Goal: Contribute content: Add original content to the website for others to see

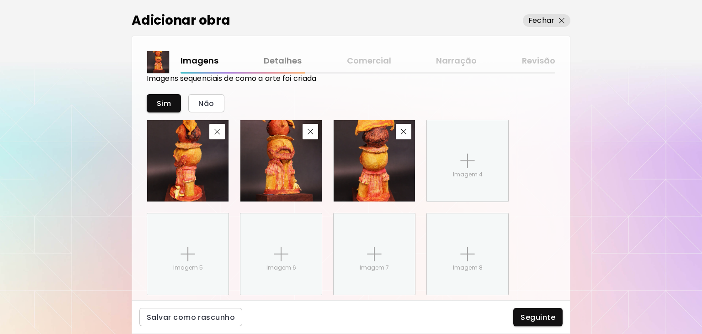
scroll to position [528, 0]
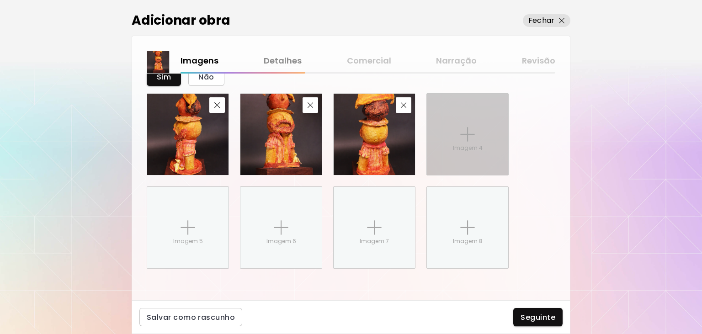
click at [468, 137] on img at bounding box center [467, 134] width 15 height 15
click at [0, 0] on input "Imagem 4" at bounding box center [0, 0] width 0 height 0
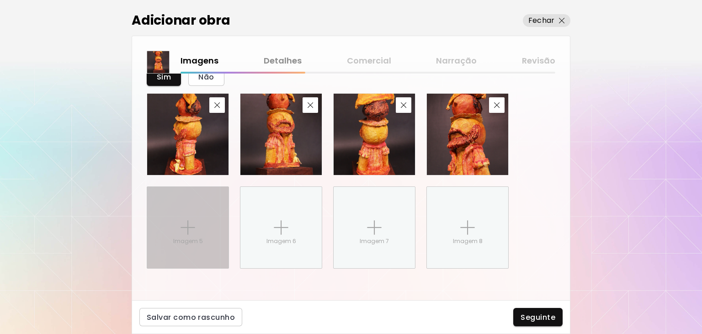
click at [212, 227] on div "Imagem 5" at bounding box center [187, 227] width 81 height 81
click at [0, 0] on input "Imagem 5" at bounding box center [0, 0] width 0 height 0
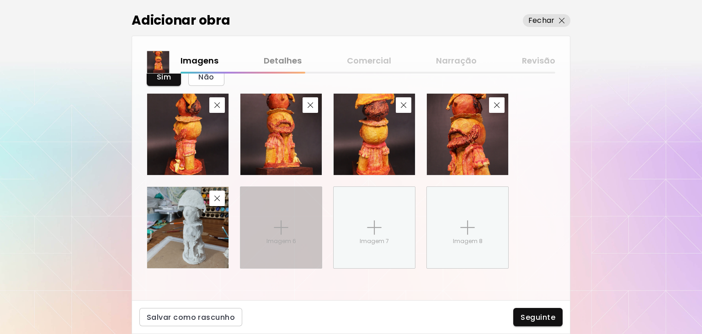
click at [293, 224] on div "Imagem 6" at bounding box center [280, 227] width 81 height 81
click at [0, 0] on input "Imagem 6" at bounding box center [0, 0] width 0 height 0
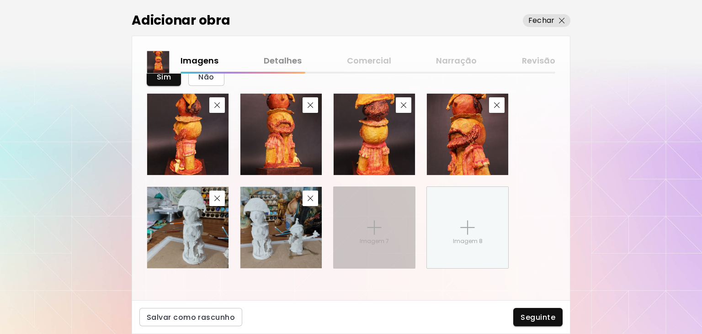
click at [388, 238] on div "Imagem 7" at bounding box center [373, 227] width 81 height 81
click at [0, 0] on input "Imagem 7" at bounding box center [0, 0] width 0 height 0
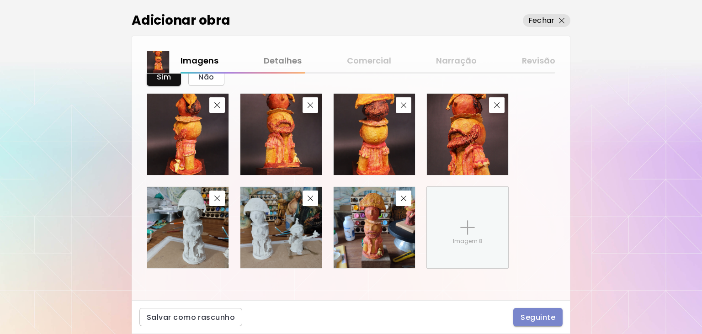
click at [556, 315] on button "Seguinte" at bounding box center [537, 317] width 49 height 18
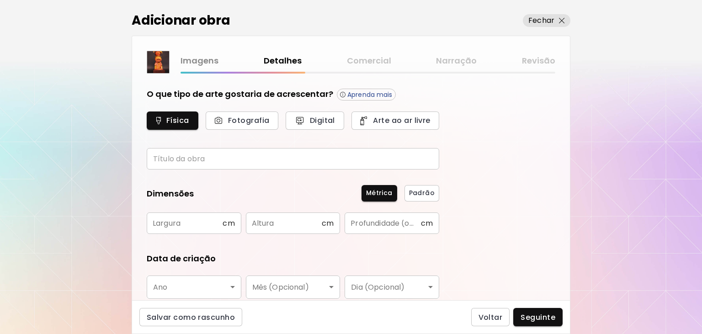
click at [190, 160] on input "text" at bounding box center [293, 158] width 292 height 21
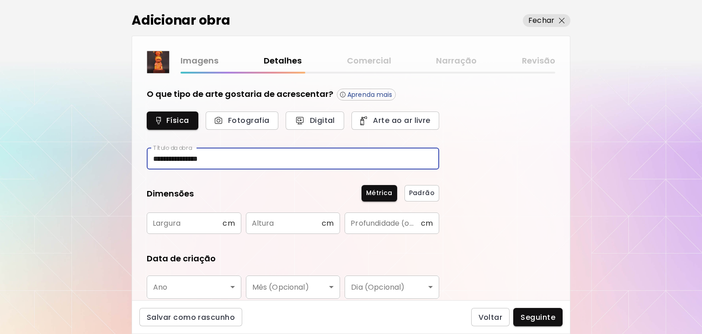
type input "**********"
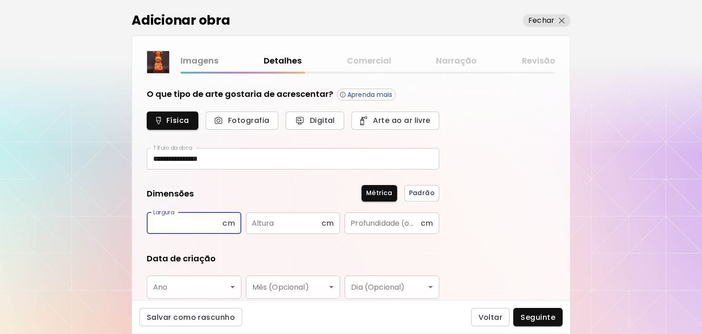
click at [211, 222] on input "text" at bounding box center [185, 222] width 76 height 21
type input "**"
click at [257, 223] on input "text" at bounding box center [284, 222] width 76 height 21
type input "**"
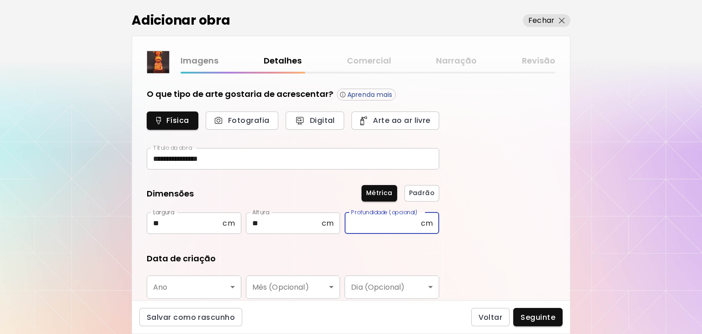
click at [383, 223] on input "text" at bounding box center [382, 222] width 76 height 21
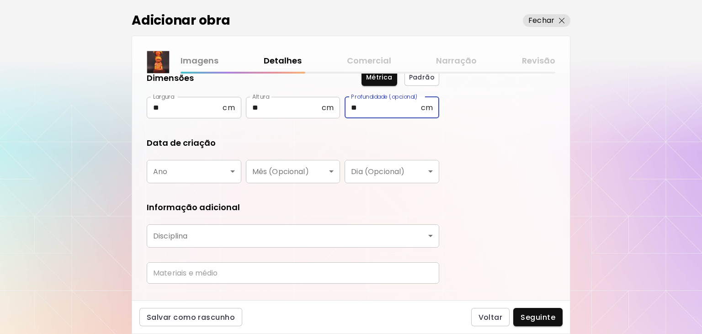
scroll to position [122, 0]
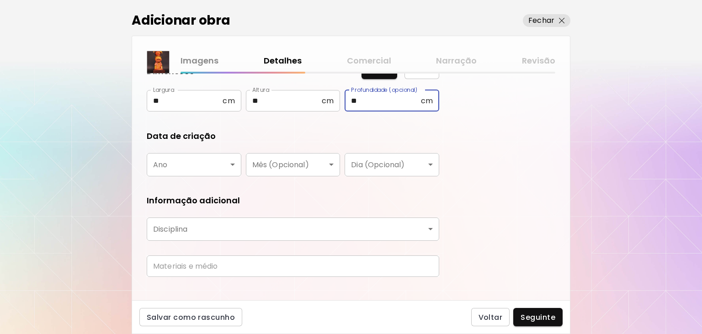
type input "**"
click at [206, 157] on body "**********" at bounding box center [351, 167] width 702 height 334
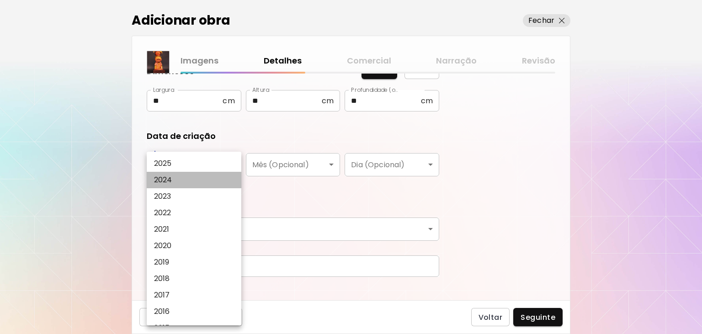
click at [178, 179] on li "2024" at bounding box center [194, 180] width 95 height 16
type input "****"
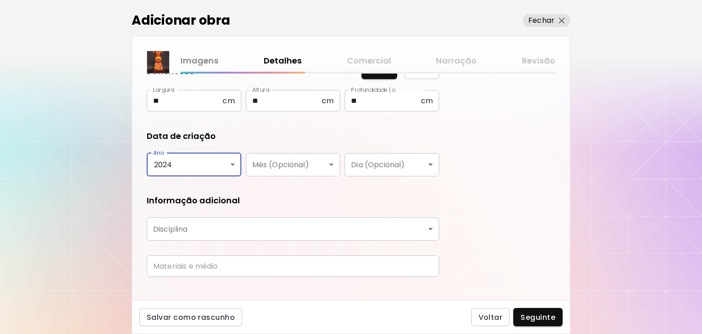
click at [188, 227] on body "**********" at bounding box center [351, 167] width 702 height 334
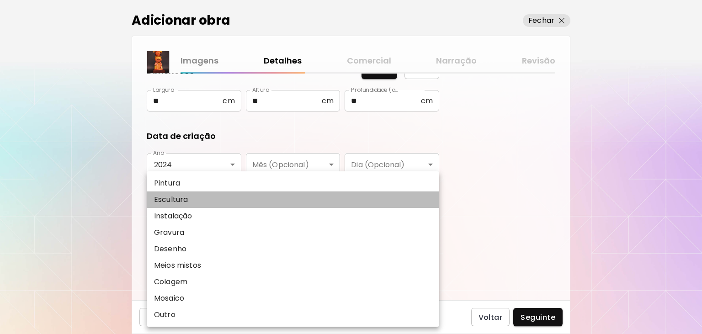
click at [181, 200] on p "Escultura" at bounding box center [171, 199] width 34 height 11
type input "*********"
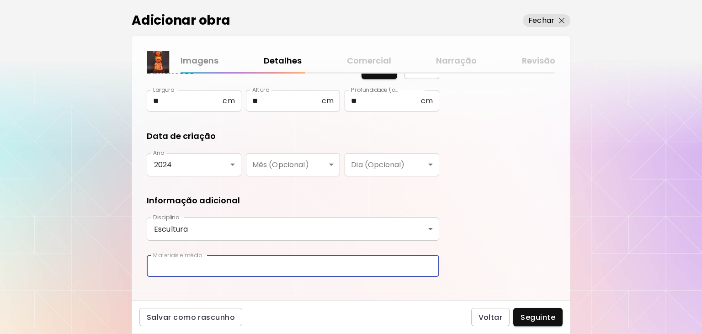
click at [184, 265] on input "text" at bounding box center [293, 265] width 292 height 21
type input "**********"
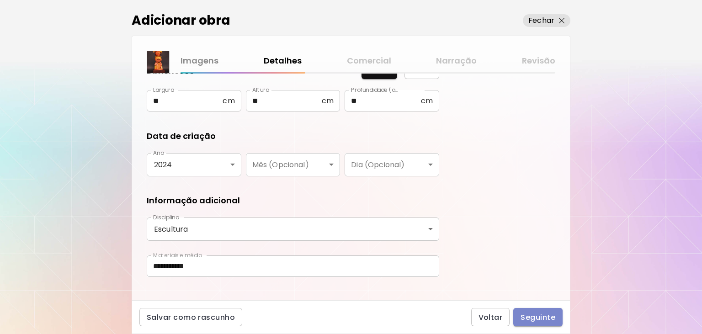
click at [536, 322] on span "Seguinte" at bounding box center [537, 317] width 35 height 10
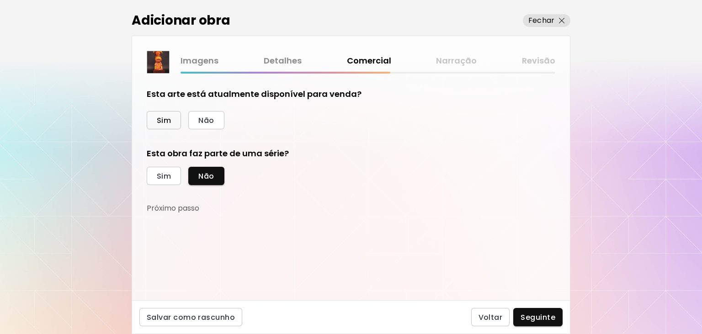
click at [169, 120] on span "Sim" at bounding box center [164, 121] width 14 height 10
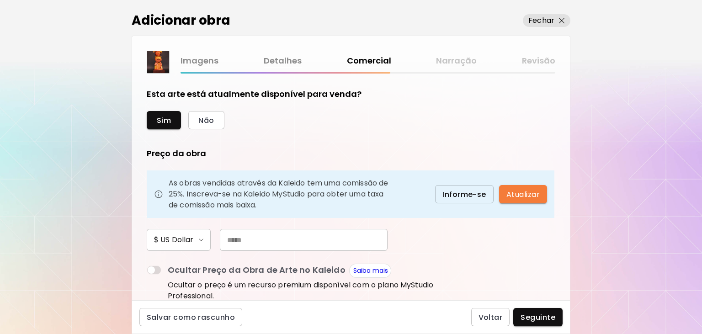
click at [249, 241] on input "text" at bounding box center [304, 240] width 168 height 22
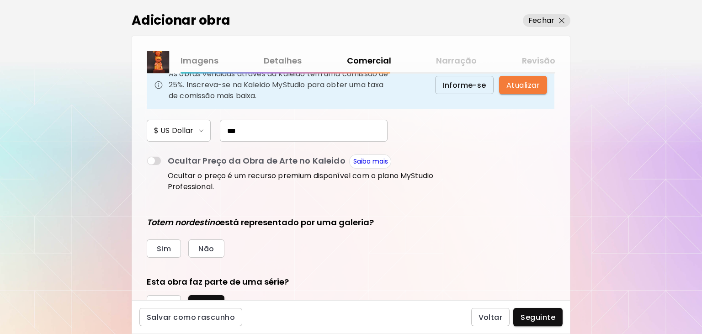
scroll to position [122, 0]
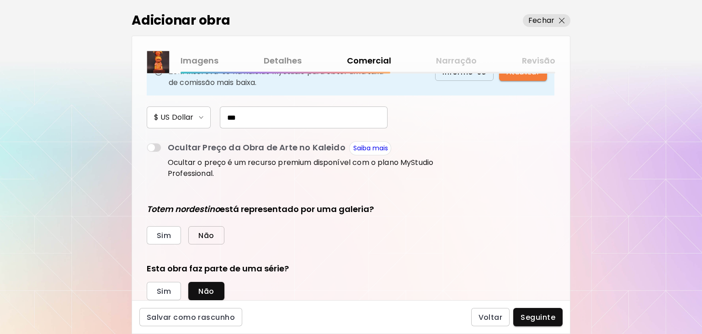
type input "***"
click at [200, 233] on span "Não" at bounding box center [206, 236] width 16 height 10
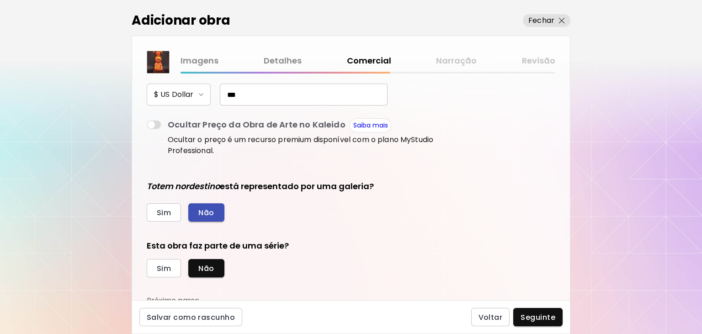
scroll to position [150, 0]
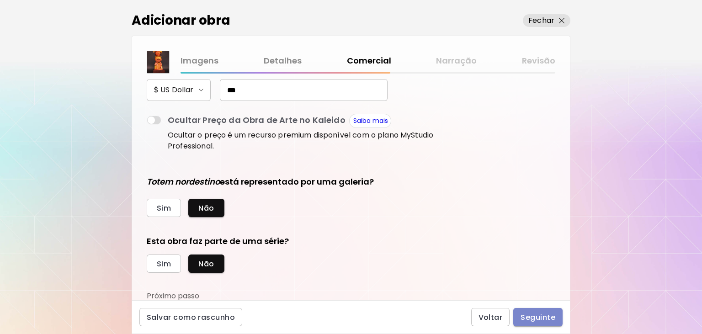
click at [535, 319] on span "Seguinte" at bounding box center [537, 317] width 35 height 10
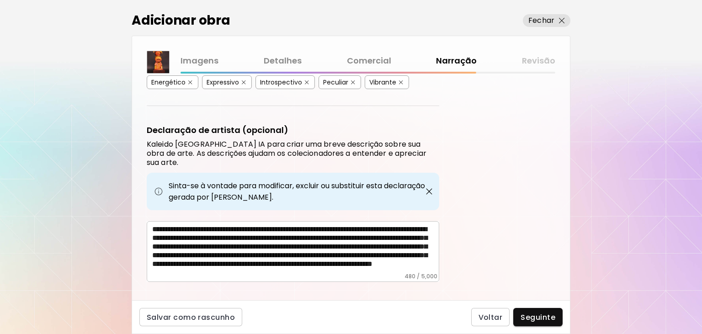
scroll to position [22, 0]
click at [549, 320] on span "Seguinte" at bounding box center [537, 317] width 35 height 10
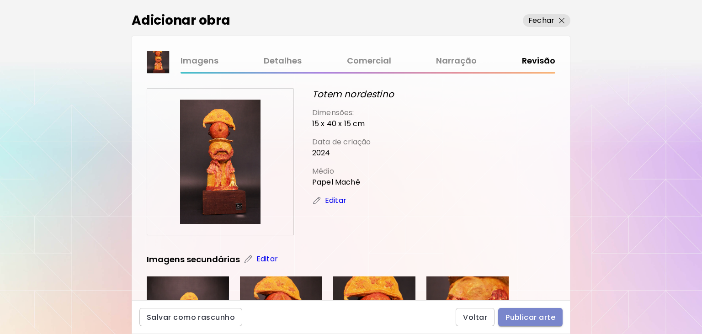
click at [551, 315] on span "Publicar arte" at bounding box center [530, 317] width 50 height 10
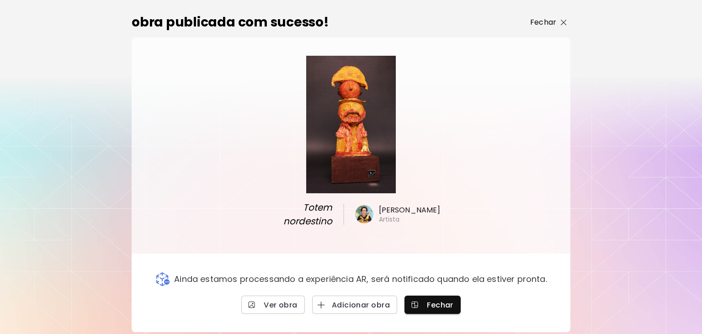
click at [549, 28] on p "Fechar" at bounding box center [543, 22] width 26 height 11
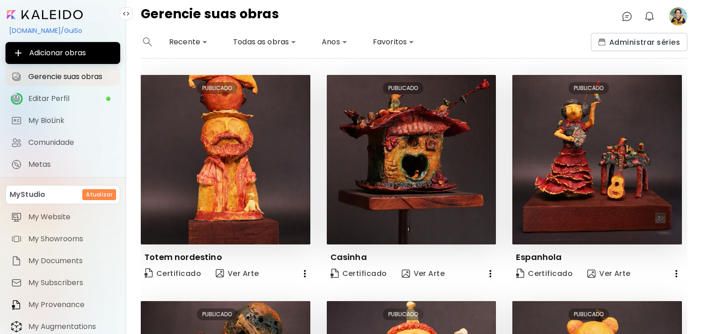
click at [677, 17] on image at bounding box center [678, 16] width 18 height 18
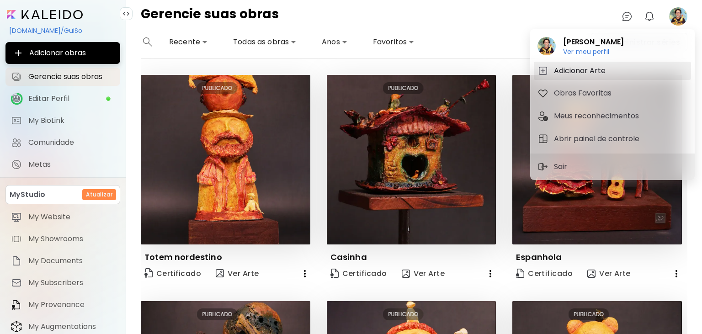
click at [586, 74] on h5 "Adicionar Arte" at bounding box center [581, 70] width 54 height 11
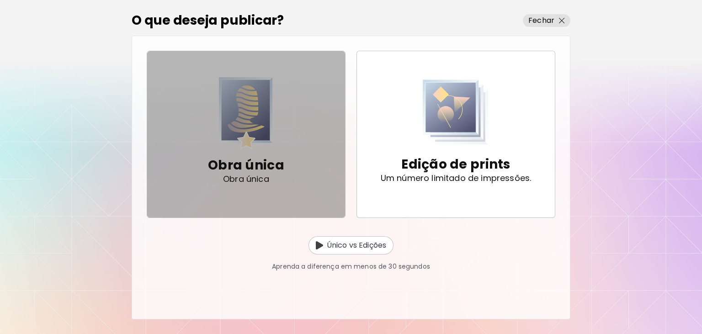
click at [254, 128] on img "button" at bounding box center [246, 113] width 54 height 72
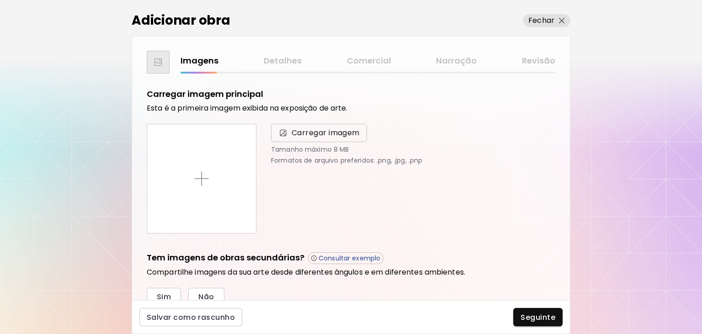
click at [307, 137] on span "Carregar imagem" at bounding box center [325, 132] width 68 height 11
click at [0, 0] on input "Carregar imagem" at bounding box center [0, 0] width 0 height 0
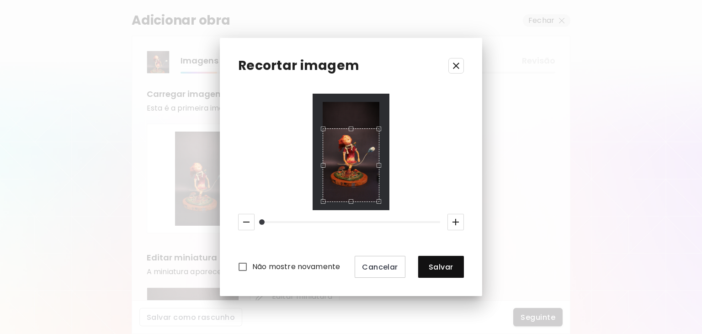
click at [356, 129] on div "Use the arrow keys to move the crop selection area" at bounding box center [350, 129] width 55 height 0
click at [349, 196] on div "Use the up and down arrow keys to move the south drag handle to change the crop…" at bounding box center [349, 196] width 0 height 0
click at [434, 266] on span "Salvar" at bounding box center [440, 267] width 31 height 10
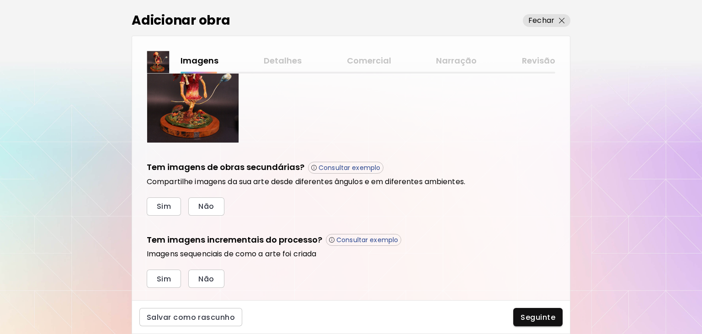
scroll to position [256, 0]
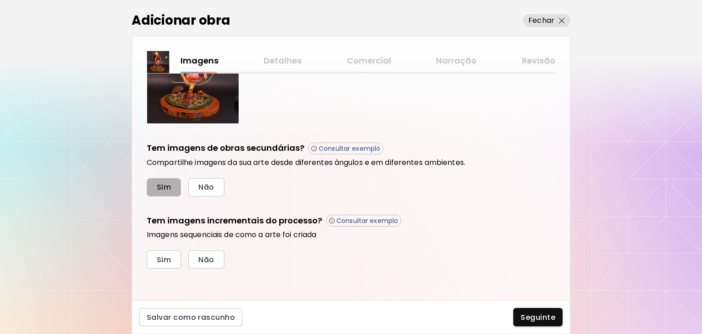
click at [164, 189] on span "Sim" at bounding box center [164, 187] width 14 height 10
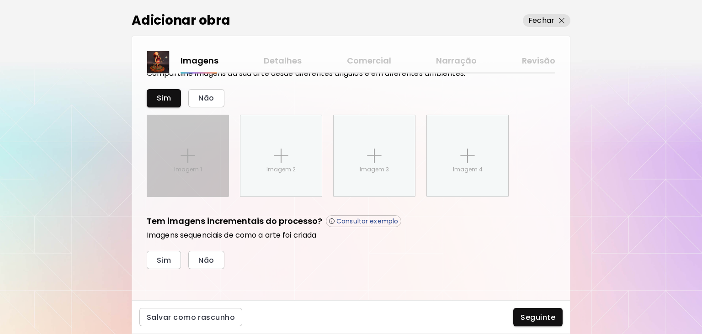
scroll to position [345, 0]
click at [202, 160] on div "Imagem 1" at bounding box center [187, 155] width 81 height 81
click at [0, 0] on input "Imagem 1" at bounding box center [0, 0] width 0 height 0
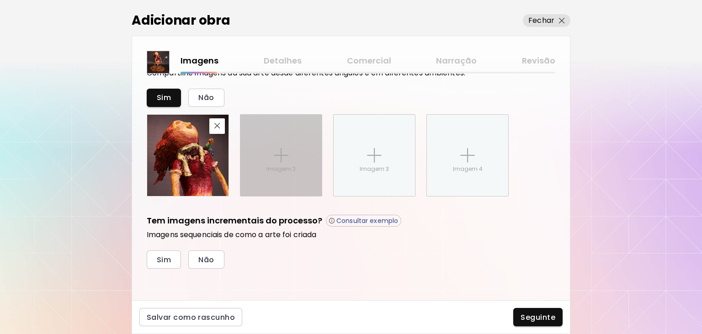
click at [286, 148] on img at bounding box center [281, 155] width 15 height 15
click at [0, 0] on input "Imagem 2" at bounding box center [0, 0] width 0 height 0
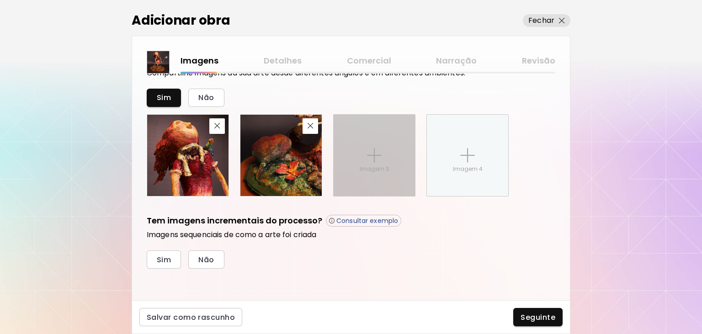
click at [391, 157] on div "Imagem 3" at bounding box center [373, 155] width 81 height 81
click at [0, 0] on input "Imagem 3" at bounding box center [0, 0] width 0 height 0
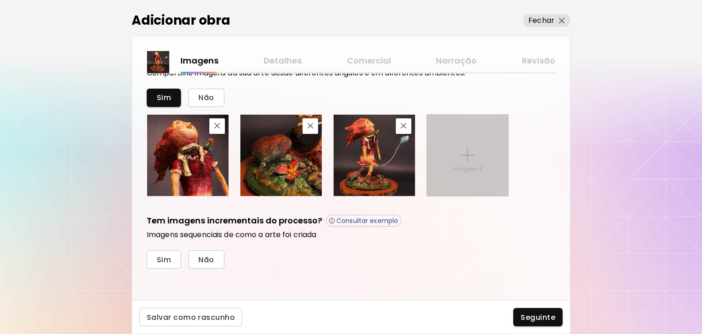
click at [494, 167] on div "Imagem 4" at bounding box center [467, 155] width 81 height 81
click at [0, 0] on input "Imagem 4" at bounding box center [0, 0] width 0 height 0
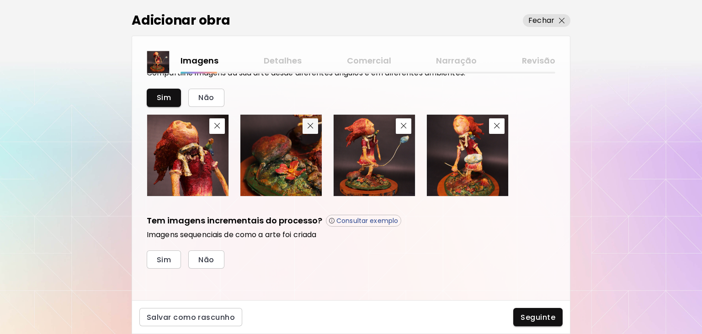
click at [312, 125] on img "button" at bounding box center [310, 126] width 6 height 6
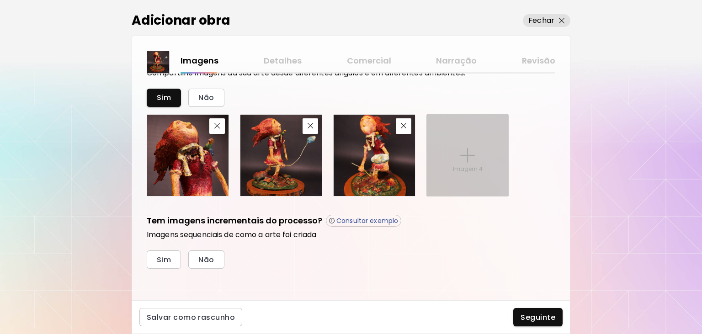
click at [457, 157] on div "Imagem 4" at bounding box center [467, 155] width 81 height 81
click at [0, 0] on input "Imagem 4" at bounding box center [0, 0] width 0 height 0
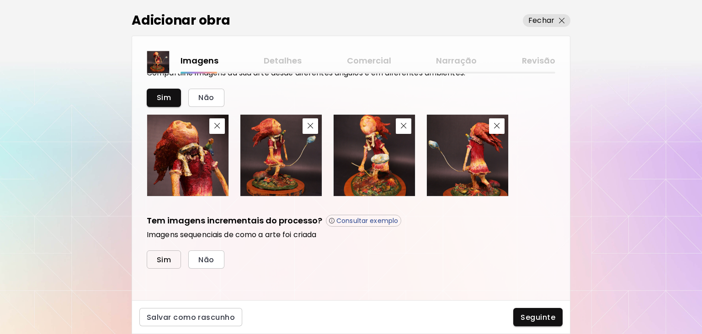
click at [166, 262] on span "Sim" at bounding box center [164, 260] width 14 height 10
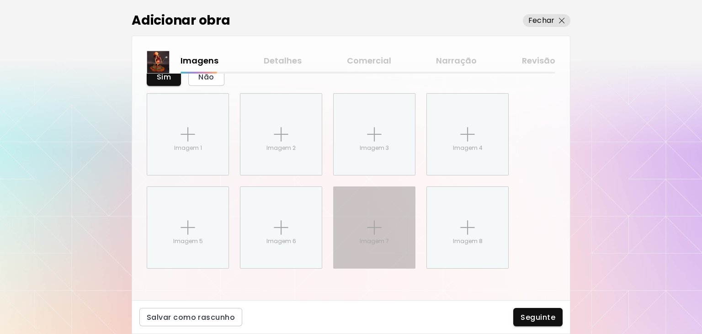
scroll to position [528, 0]
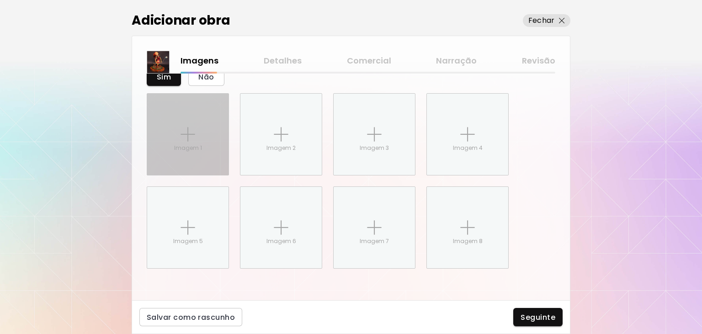
click at [183, 150] on p "Imagem 1" at bounding box center [188, 148] width 28 height 8
click at [0, 0] on input "Imagem 1" at bounding box center [0, 0] width 0 height 0
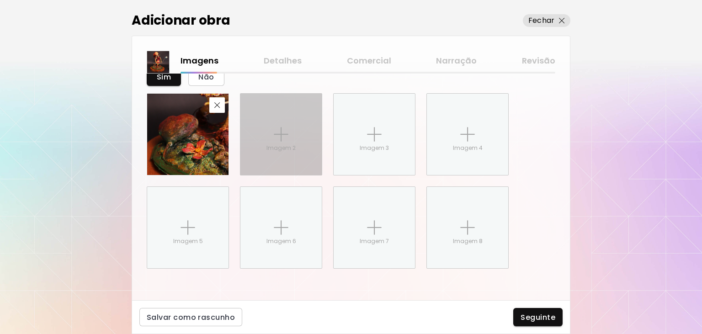
click at [288, 125] on div "Imagem 2" at bounding box center [280, 134] width 81 height 81
click at [0, 0] on input "Imagem 2" at bounding box center [0, 0] width 0 height 0
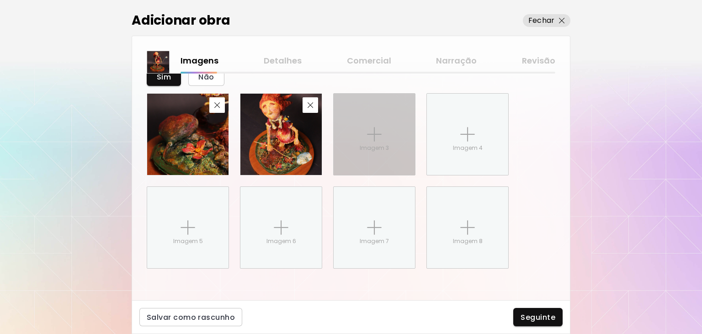
click at [363, 111] on div "Imagem 3" at bounding box center [373, 134] width 81 height 81
click at [0, 0] on input "Imagem 3" at bounding box center [0, 0] width 0 height 0
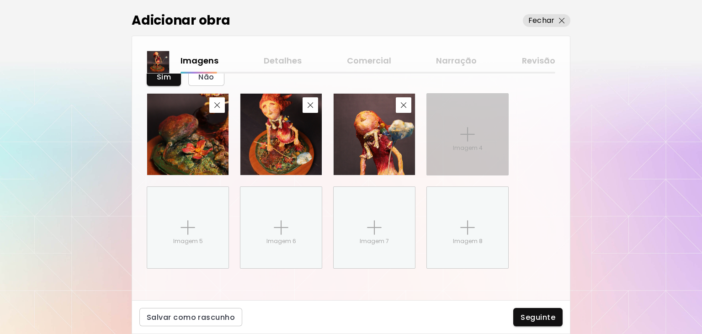
click at [476, 135] on div "Imagem 4" at bounding box center [467, 134] width 81 height 81
click at [0, 0] on input "Imagem 4" at bounding box center [0, 0] width 0 height 0
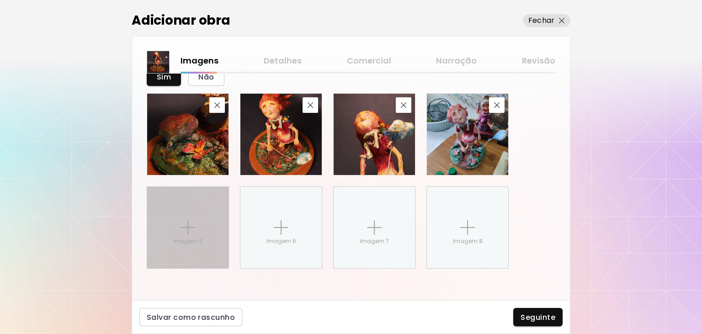
click at [200, 210] on div "Imagem 5" at bounding box center [187, 227] width 81 height 81
click at [0, 0] on input "Imagem 5" at bounding box center [0, 0] width 0 height 0
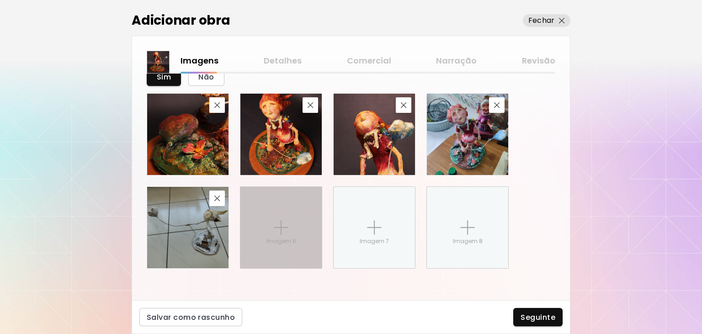
click at [291, 220] on div "Imagem 6" at bounding box center [280, 227] width 81 height 81
click at [0, 0] on input "Imagem 6" at bounding box center [0, 0] width 0 height 0
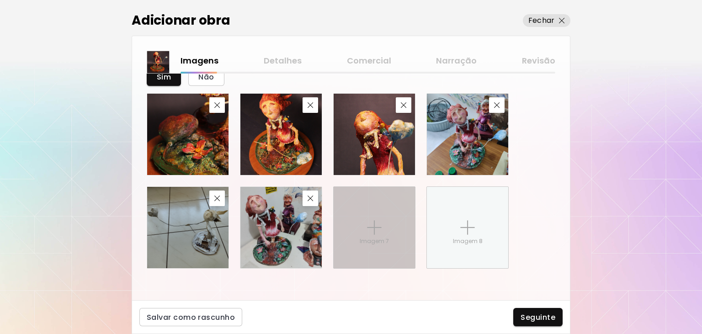
click at [402, 237] on div "Imagem 7" at bounding box center [373, 227] width 81 height 81
click at [0, 0] on input "Imagem 7" at bounding box center [0, 0] width 0 height 0
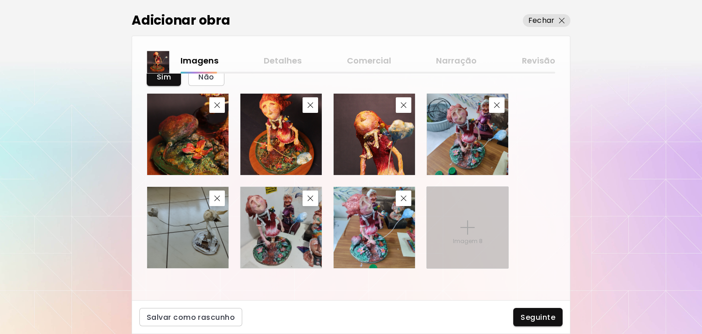
click at [476, 230] on div "Imagem 8" at bounding box center [467, 227] width 81 height 81
click at [0, 0] on input "Imagem 8" at bounding box center [0, 0] width 0 height 0
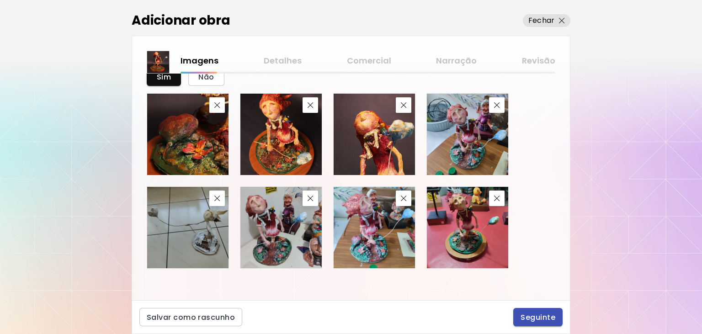
click at [536, 317] on span "Seguinte" at bounding box center [537, 317] width 35 height 10
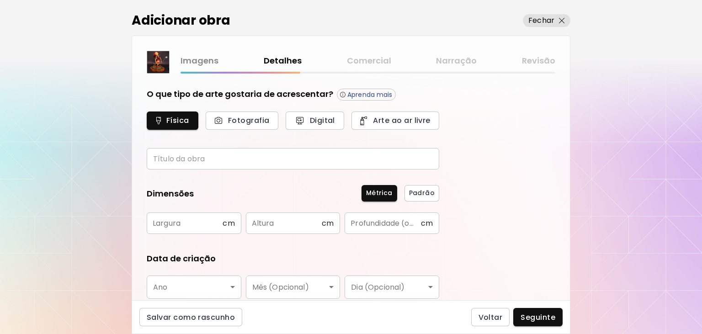
click at [171, 221] on input "text" at bounding box center [185, 222] width 76 height 21
type input "**"
click at [270, 228] on input "text" at bounding box center [284, 222] width 76 height 21
type input "**"
click at [385, 225] on input "text" at bounding box center [382, 222] width 76 height 21
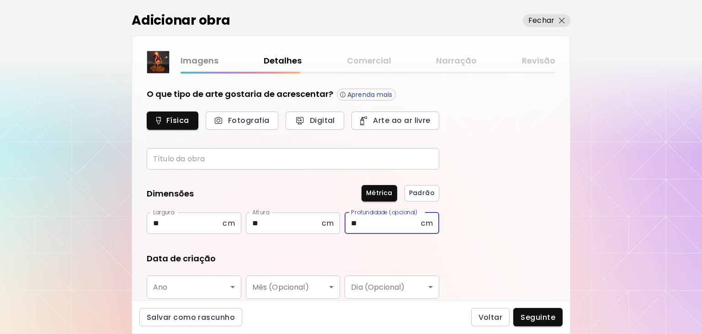
type input "**"
click at [214, 291] on body "[DOMAIN_NAME]/GuiSo Adicionar obras Gerencie suas obras Editar Perfil My BioLin…" at bounding box center [351, 167] width 702 height 334
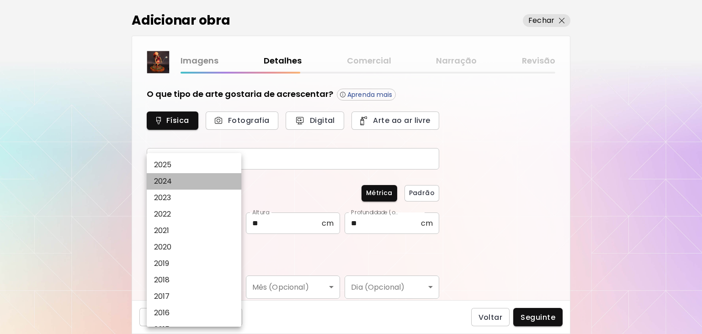
click at [169, 184] on p "2024" at bounding box center [163, 181] width 18 height 11
type input "****"
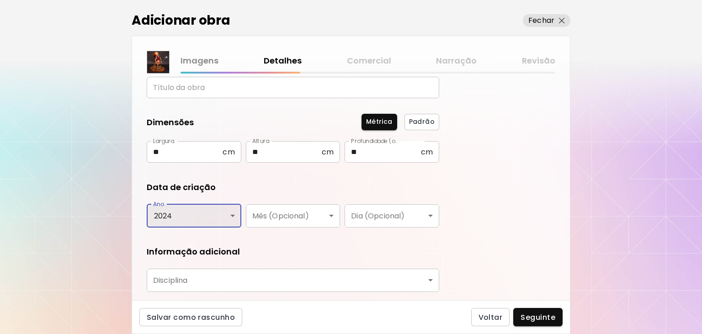
scroll to position [135, 0]
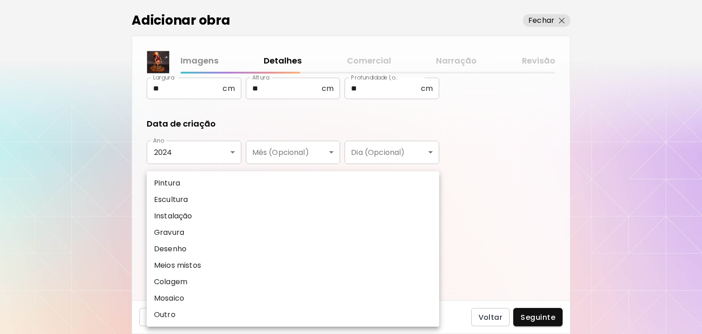
click at [198, 211] on body "[DOMAIN_NAME]/GuiSo Adicionar obras Gerencie suas obras Editar Perfil My BioLin…" at bounding box center [351, 167] width 702 height 334
click at [172, 200] on p "Escultura" at bounding box center [171, 199] width 34 height 11
type input "*********"
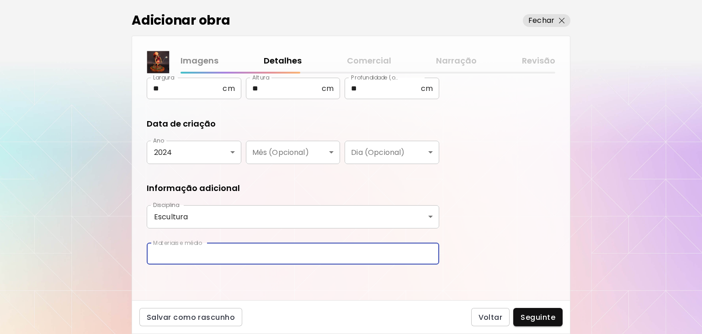
click at [177, 250] on input "text" at bounding box center [293, 253] width 292 height 21
type input "**********"
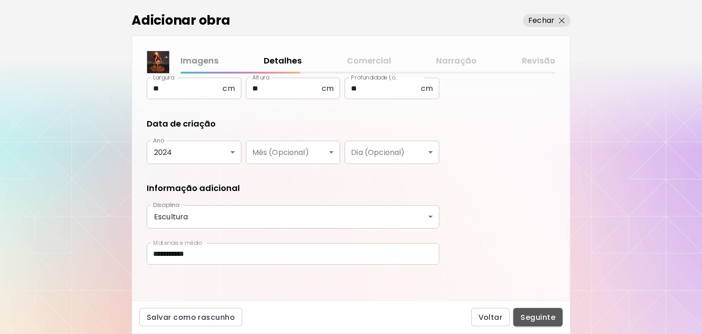
click at [524, 321] on span "Seguinte" at bounding box center [537, 317] width 35 height 10
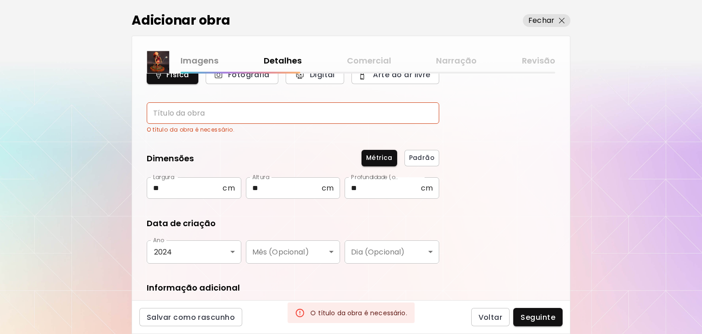
scroll to position [0, 0]
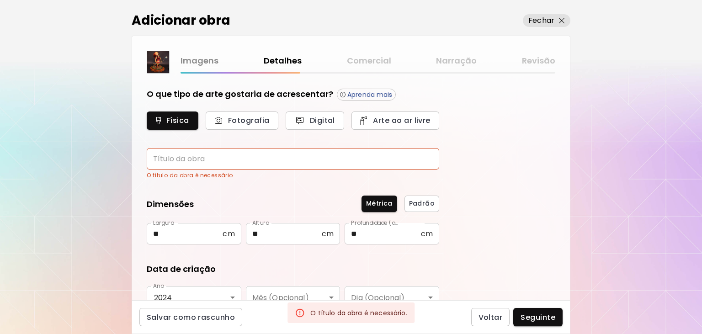
click at [202, 160] on input "text" at bounding box center [293, 158] width 292 height 21
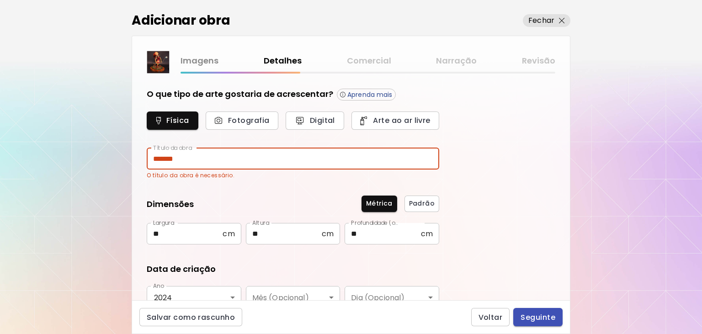
type input "*******"
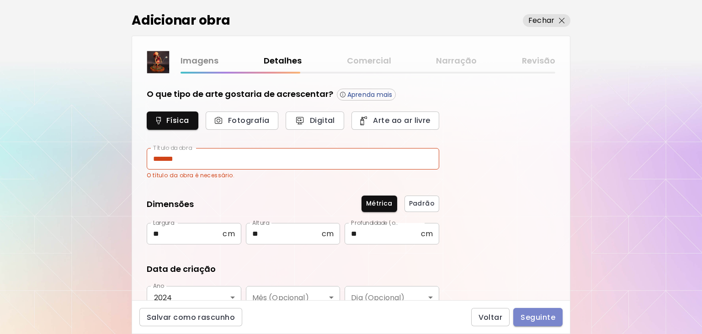
click at [534, 316] on span "Seguinte" at bounding box center [537, 317] width 35 height 10
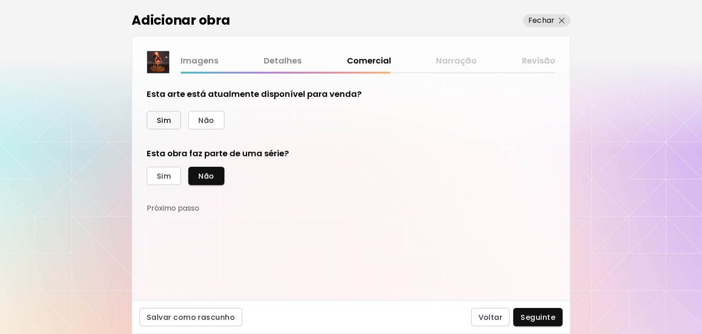
click at [168, 118] on span "Sim" at bounding box center [164, 121] width 14 height 10
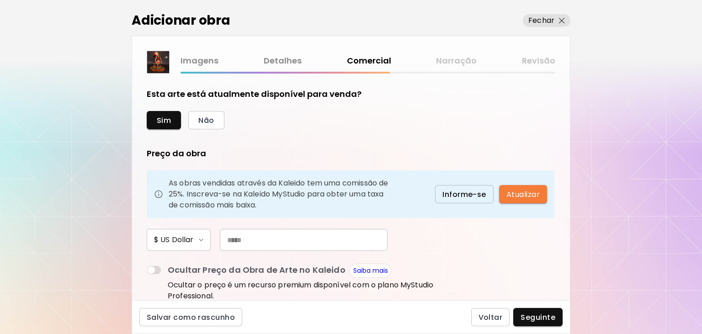
click at [253, 239] on input "text" at bounding box center [304, 240] width 168 height 22
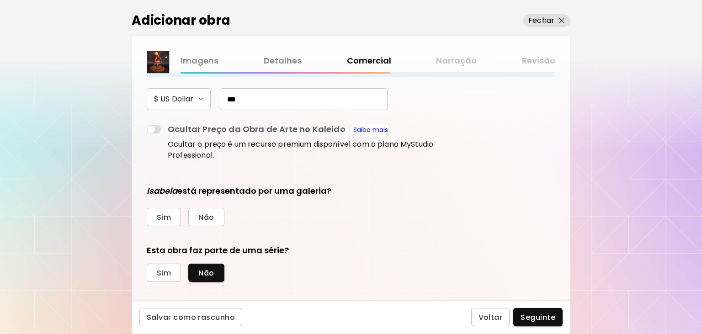
scroll to position [150, 0]
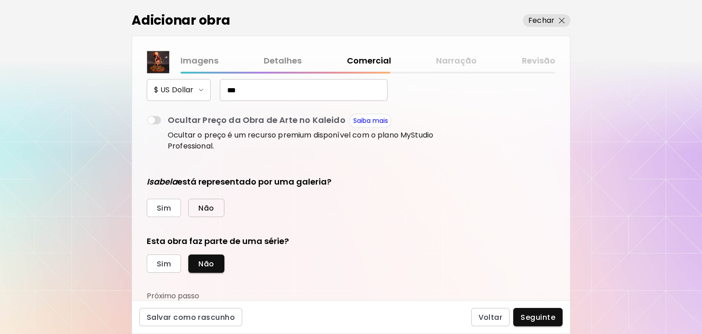
type input "***"
click at [205, 207] on span "Não" at bounding box center [206, 208] width 16 height 10
click at [541, 314] on span "Seguinte" at bounding box center [537, 317] width 35 height 10
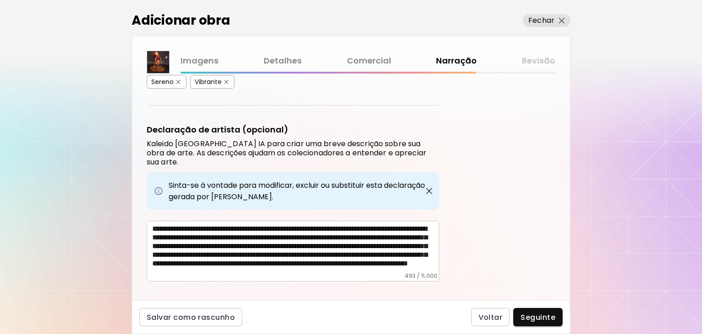
scroll to position [13, 0]
click at [550, 316] on span "Seguinte" at bounding box center [537, 317] width 35 height 10
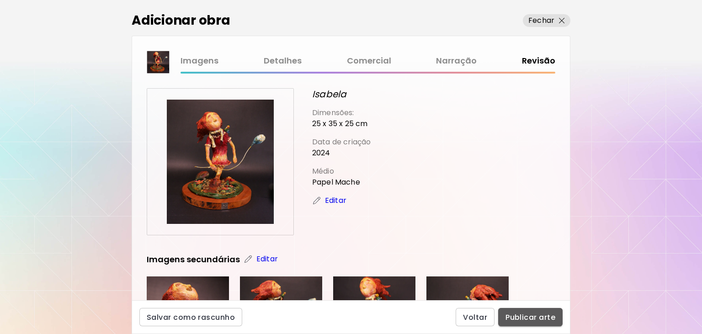
click at [541, 316] on span "Publicar arte" at bounding box center [530, 317] width 50 height 10
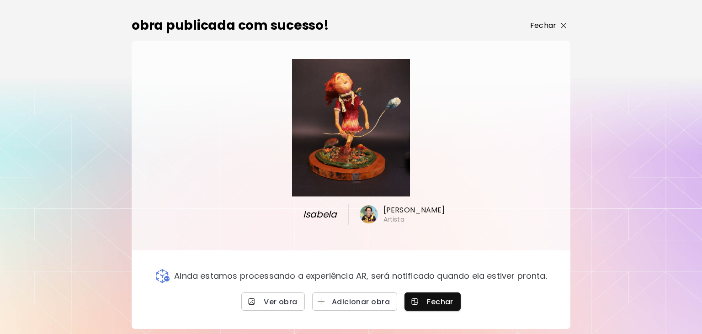
click at [546, 31] on p "Fechar" at bounding box center [543, 25] width 26 height 11
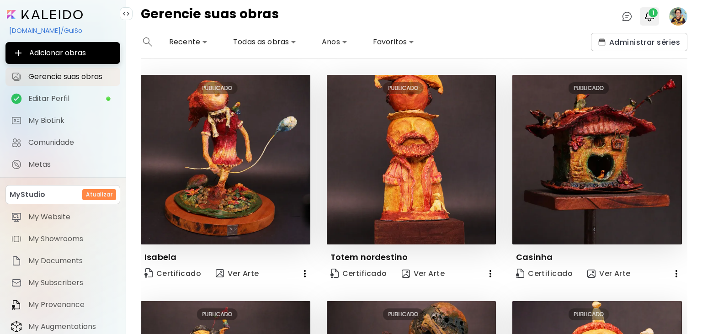
click at [649, 16] on img "button" at bounding box center [649, 16] width 11 height 11
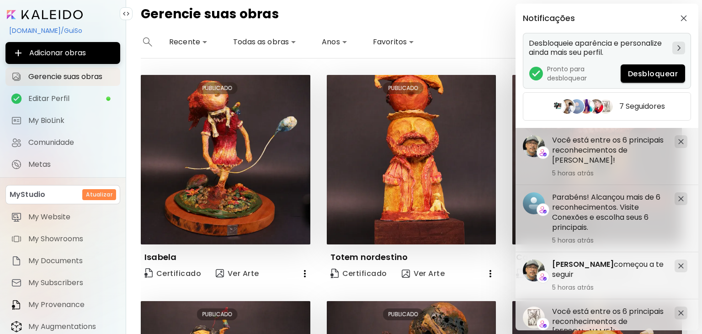
click at [650, 73] on span "Desbloquear" at bounding box center [653, 74] width 50 height 10
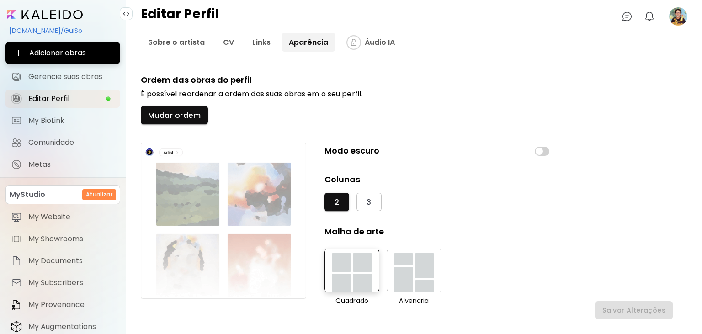
click at [306, 43] on link "Aparência" at bounding box center [308, 42] width 54 height 19
click at [547, 151] on span at bounding box center [541, 151] width 15 height 9
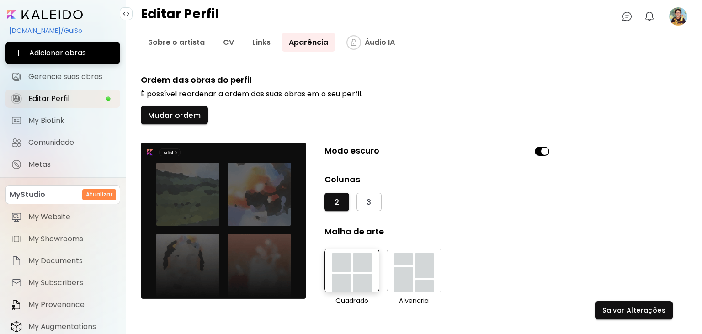
scroll to position [56, 0]
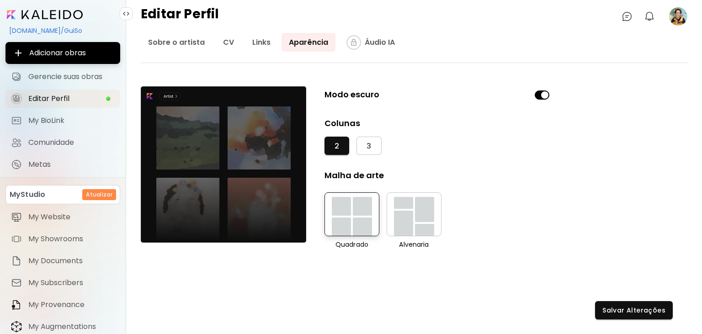
click at [415, 227] on div "button" at bounding box center [424, 230] width 19 height 12
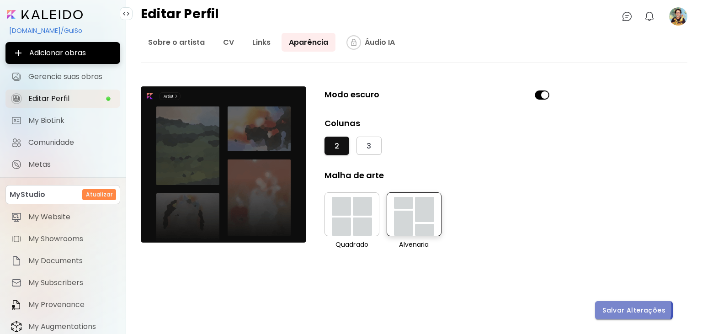
click at [622, 309] on span "Salvar Alterações" at bounding box center [633, 311] width 63 height 10
click at [184, 39] on link "Sobre o artista" at bounding box center [176, 42] width 71 height 19
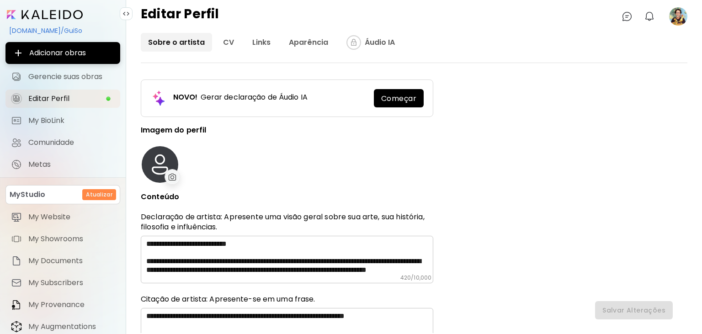
type input "******"
type input "**********"
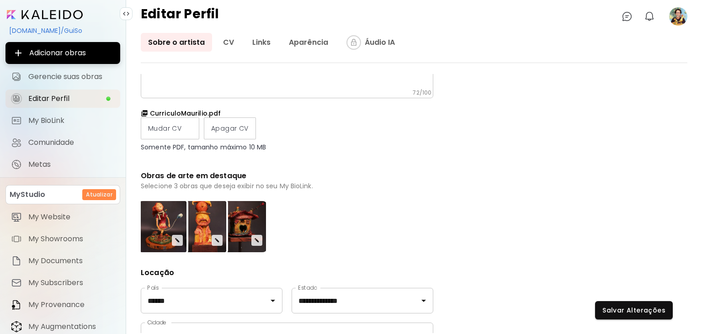
scroll to position [307, 0]
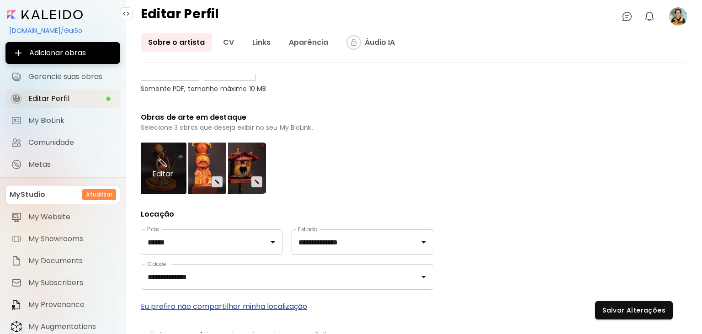
click at [179, 180] on div "Editar" at bounding box center [163, 168] width 48 height 51
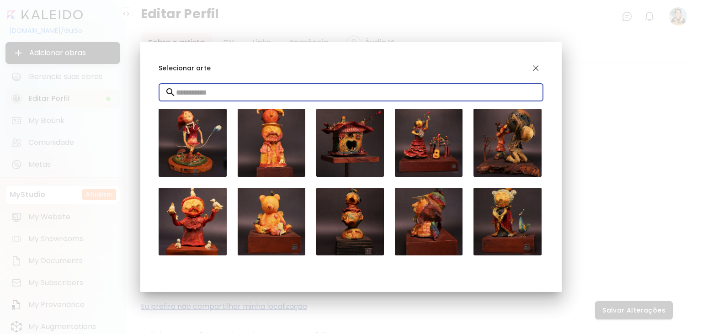
click at [218, 96] on input "text" at bounding box center [359, 92] width 367 height 26
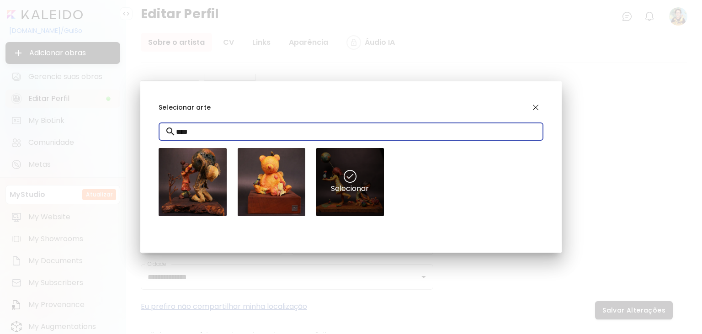
type input "****"
click at [348, 183] on div "Selecionar" at bounding box center [350, 182] width 68 height 68
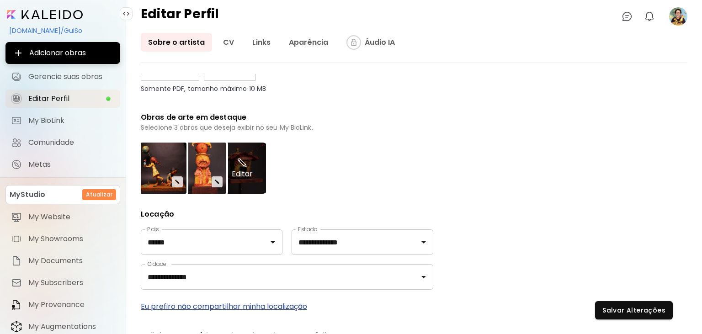
click at [252, 163] on div "Editar" at bounding box center [242, 168] width 48 height 51
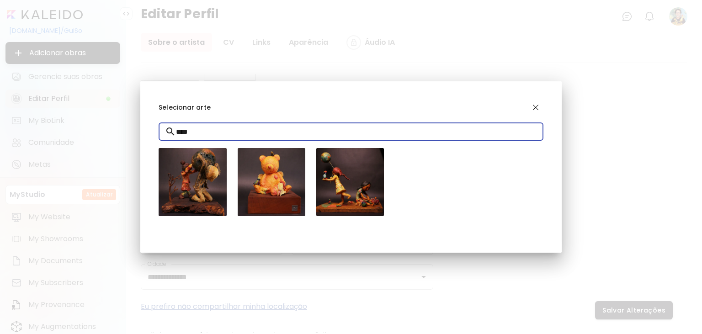
drag, startPoint x: 234, startPoint y: 133, endPoint x: 177, endPoint y: 132, distance: 57.1
click at [177, 132] on input "****" at bounding box center [359, 132] width 367 height 26
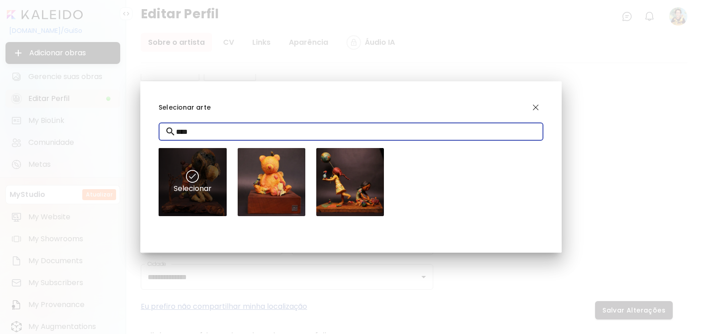
click at [211, 186] on div "Selecionar" at bounding box center [193, 182] width 68 height 68
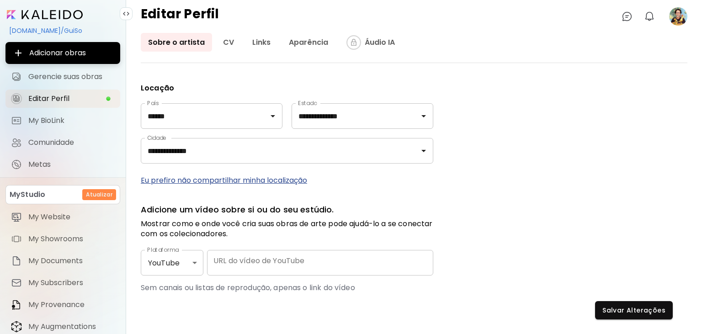
scroll to position [460, 0]
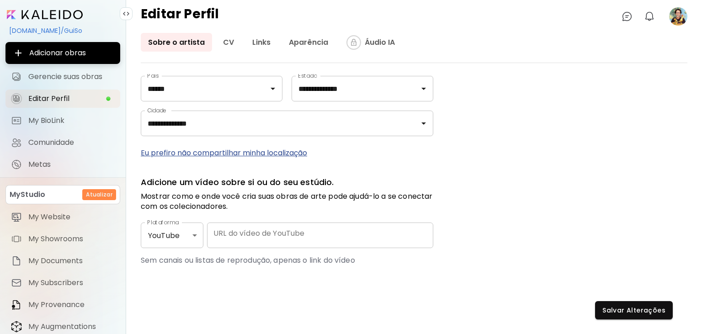
click at [194, 233] on body "**********" at bounding box center [351, 167] width 702 height 334
click at [194, 233] on li "YouTube" at bounding box center [168, 234] width 54 height 16
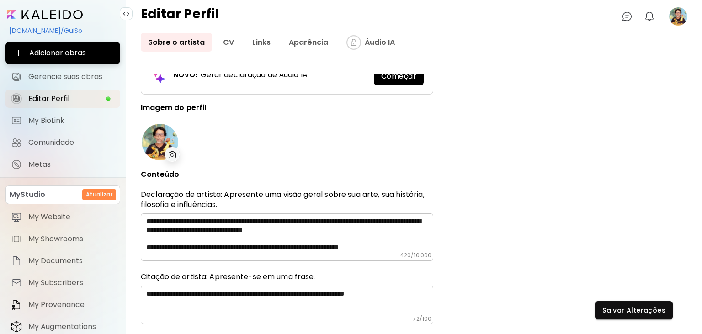
scroll to position [0, 0]
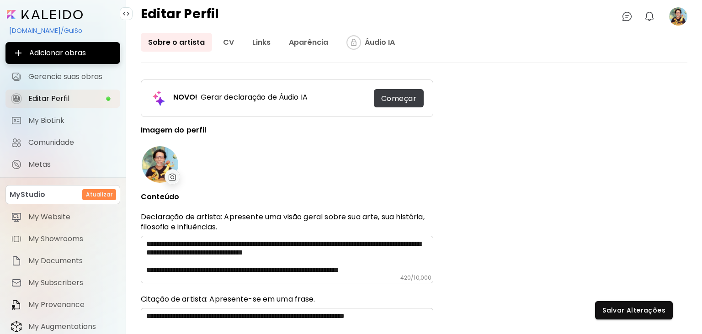
click at [397, 100] on span "Começar" at bounding box center [398, 99] width 35 height 10
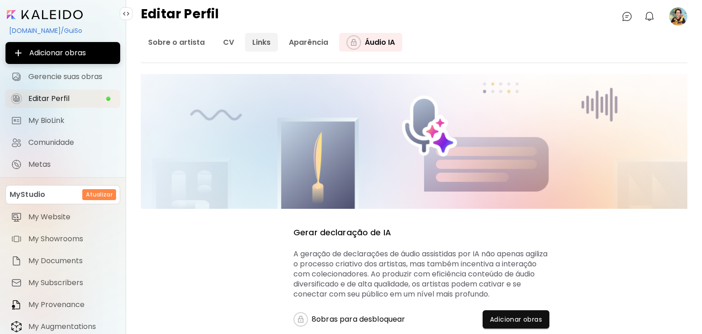
click at [251, 40] on link "Links" at bounding box center [261, 42] width 33 height 19
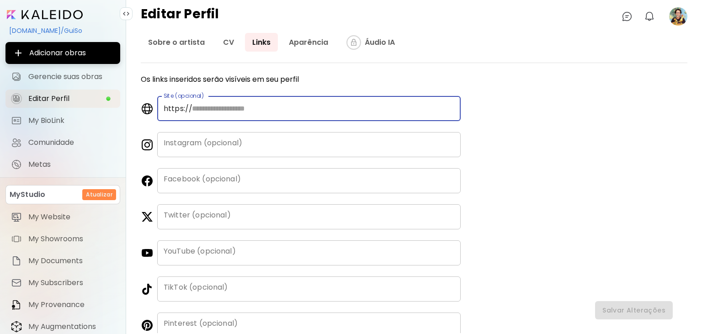
click at [192, 109] on input "text" at bounding box center [322, 108] width 275 height 25
type input "**********"
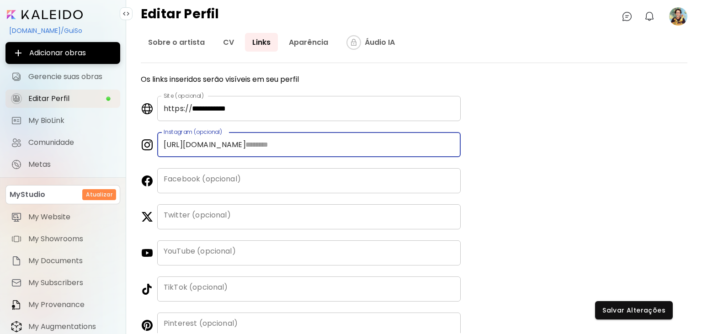
click at [239, 145] on input "text" at bounding box center [350, 144] width 222 height 25
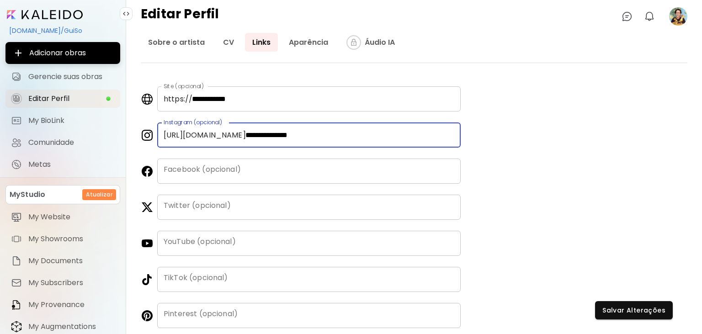
scroll to position [14, 0]
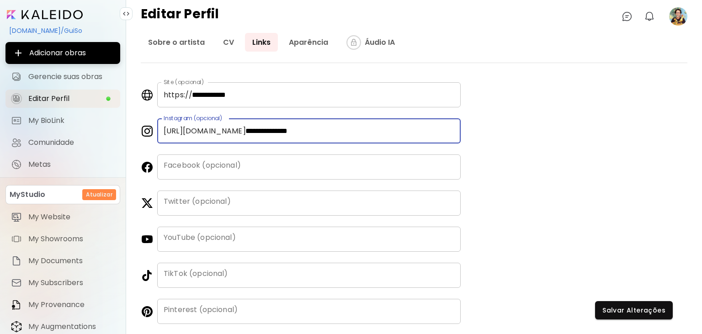
type input "**********"
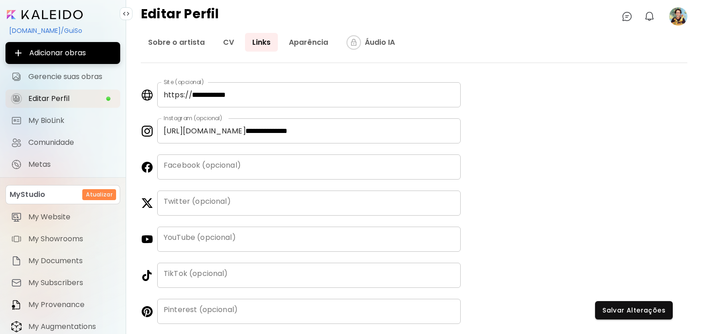
click at [503, 122] on div "**********" at bounding box center [414, 203] width 546 height 259
click at [642, 307] on span "Salvar Alterações" at bounding box center [633, 311] width 63 height 10
click at [76, 12] on input "image" at bounding box center [45, 14] width 76 height 9
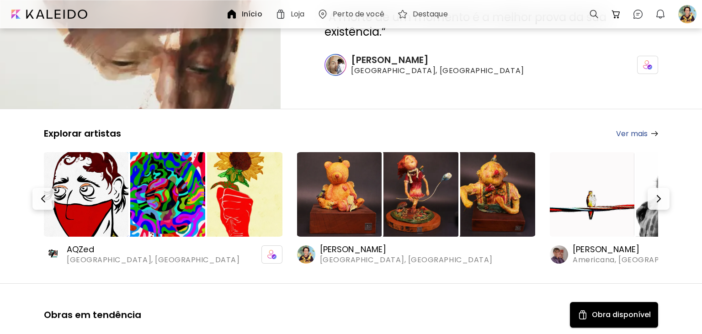
scroll to position [96, 0]
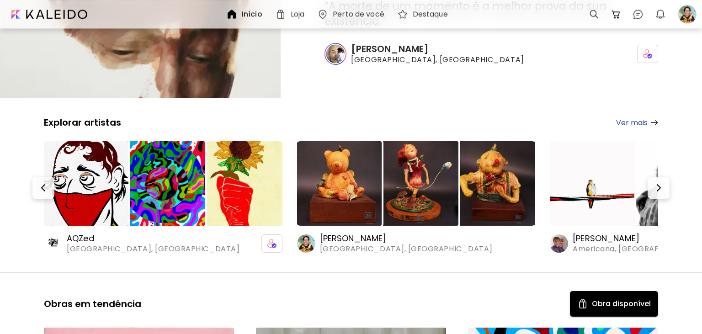
scroll to position [96, 0]
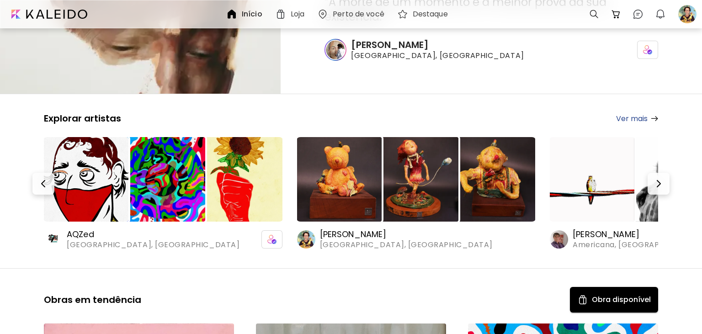
click at [377, 187] on img at bounding box center [339, 179] width 85 height 85
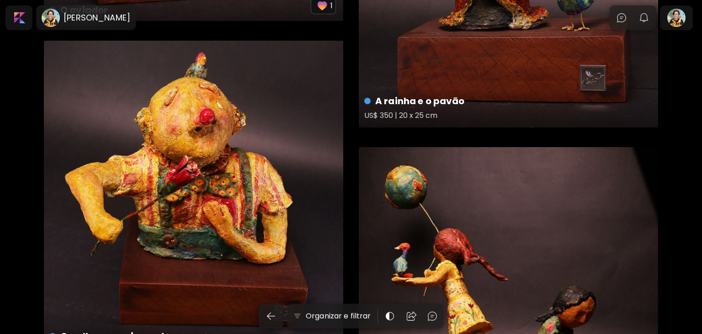
scroll to position [1785, 0]
